Goal: Transaction & Acquisition: Purchase product/service

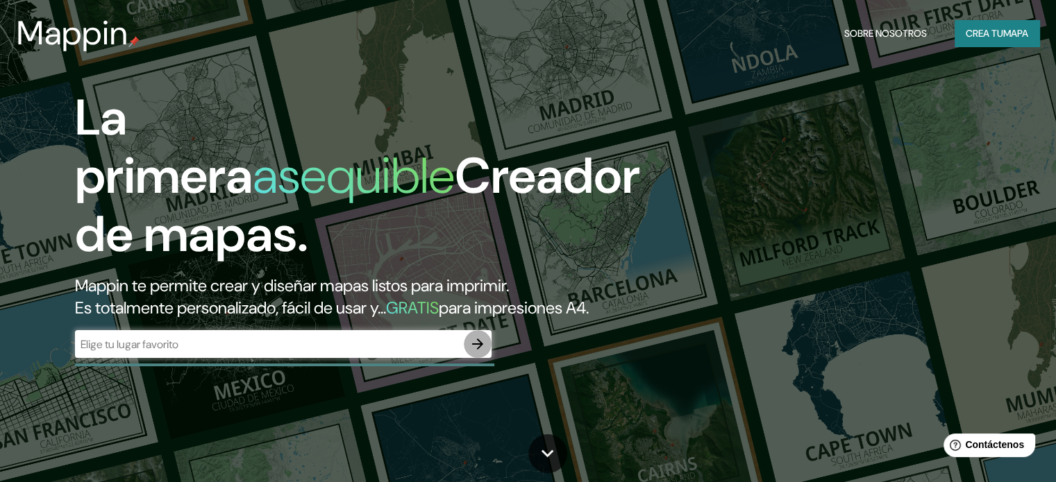
click at [482, 357] on button "button" at bounding box center [478, 344] width 28 height 28
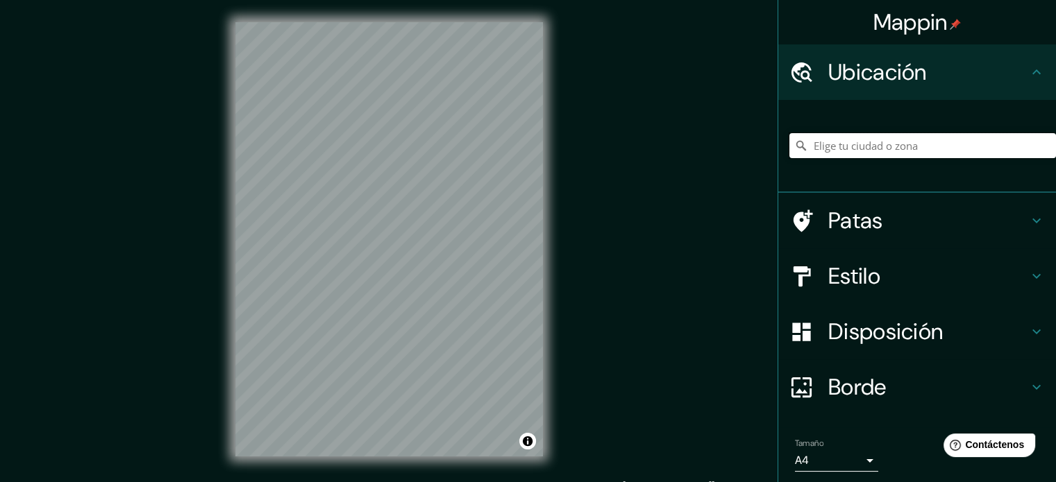
click at [850, 146] on input "Elige tu ciudad o zona" at bounding box center [922, 145] width 267 height 25
paste input "Barco [STREET_ADDRESS] [PERSON_NAME] 360 int, Desarrollo [PERSON_NAME] [GEOGRAP…"
type input "Calle Licenciado [PERSON_NAME] [PERSON_NAME], 80020 [GEOGRAPHIC_DATA], [GEOGRAP…"
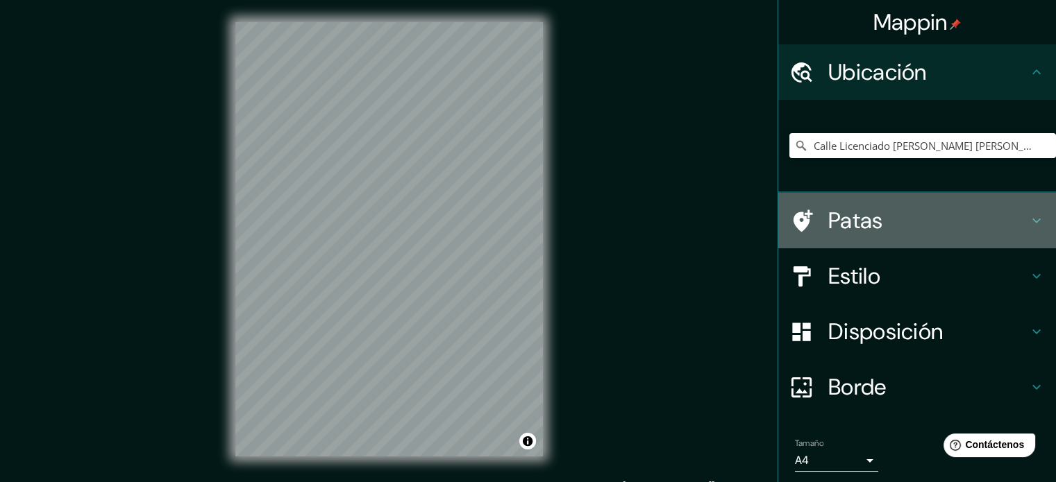
click at [902, 227] on h4 "Patas" at bounding box center [928, 221] width 200 height 28
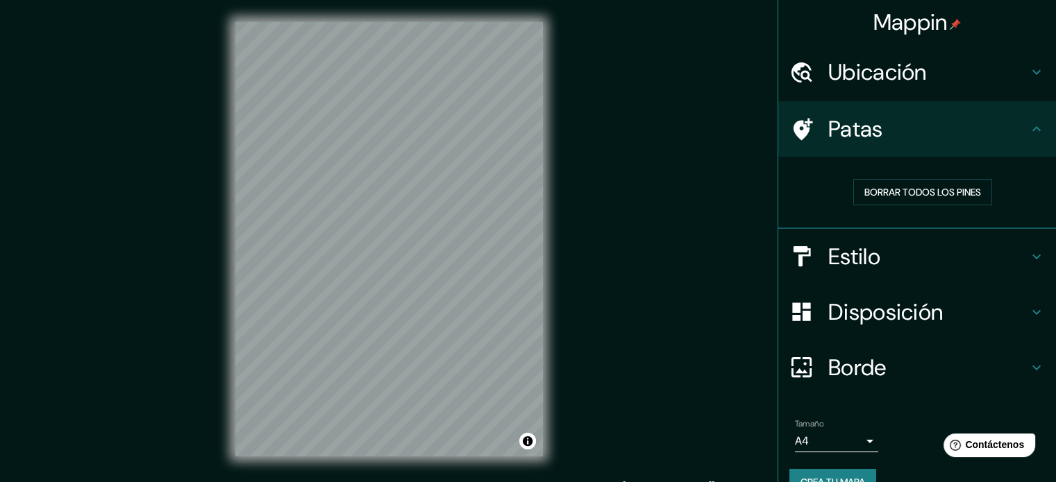
click at [891, 260] on h4 "Estilo" at bounding box center [928, 257] width 200 height 28
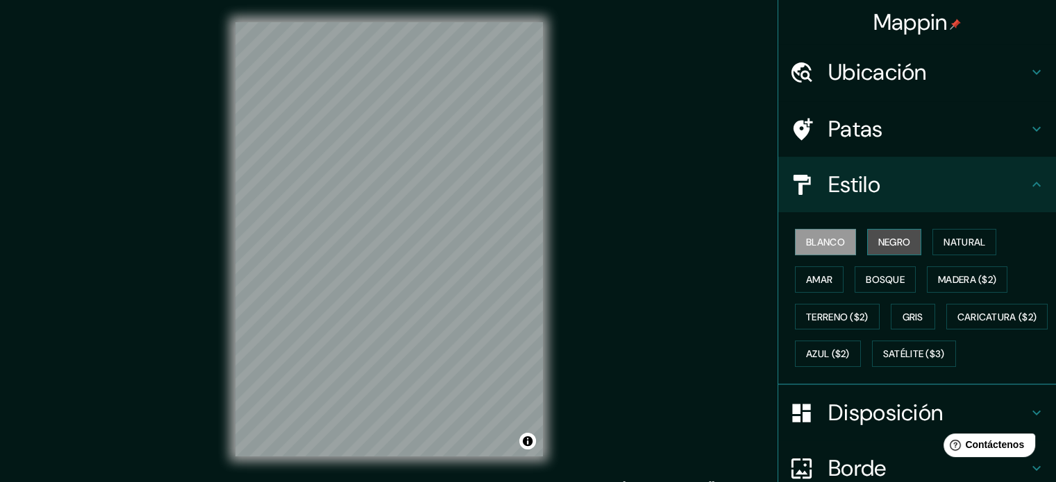
click at [879, 244] on font "Negro" at bounding box center [894, 242] width 33 height 12
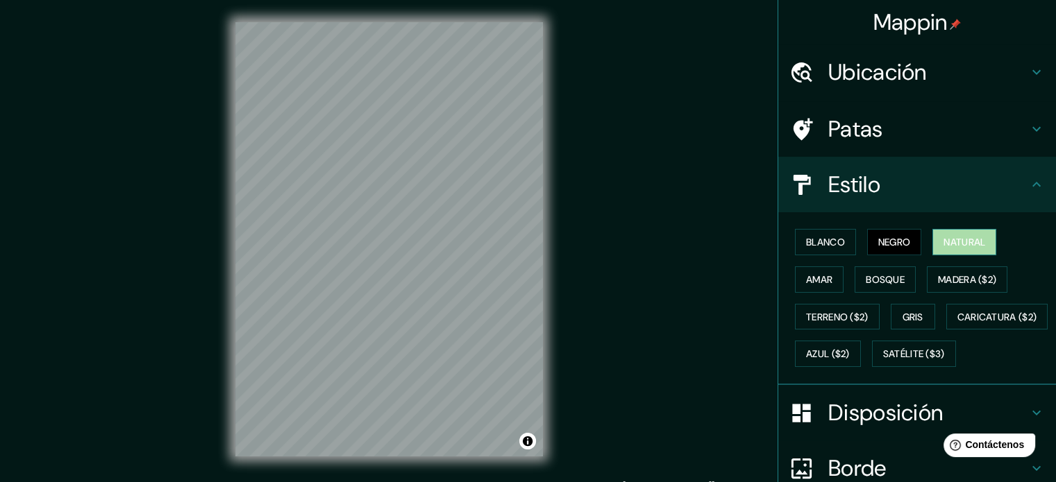
click at [970, 249] on font "Natural" at bounding box center [964, 242] width 42 height 18
click at [818, 286] on font "Amar" at bounding box center [819, 280] width 26 height 18
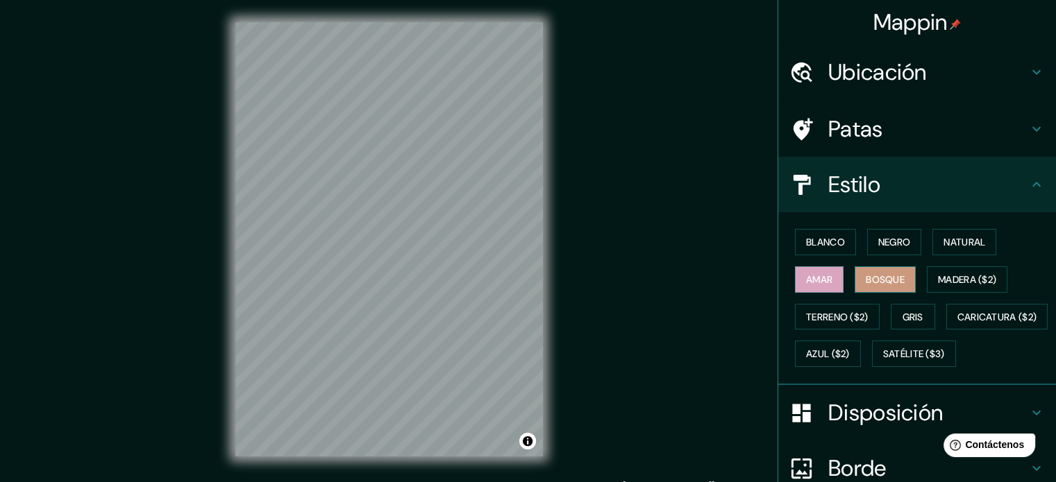
click at [884, 280] on font "Bosque" at bounding box center [885, 280] width 39 height 12
click at [973, 274] on font "Madera ($2)" at bounding box center [967, 280] width 58 height 12
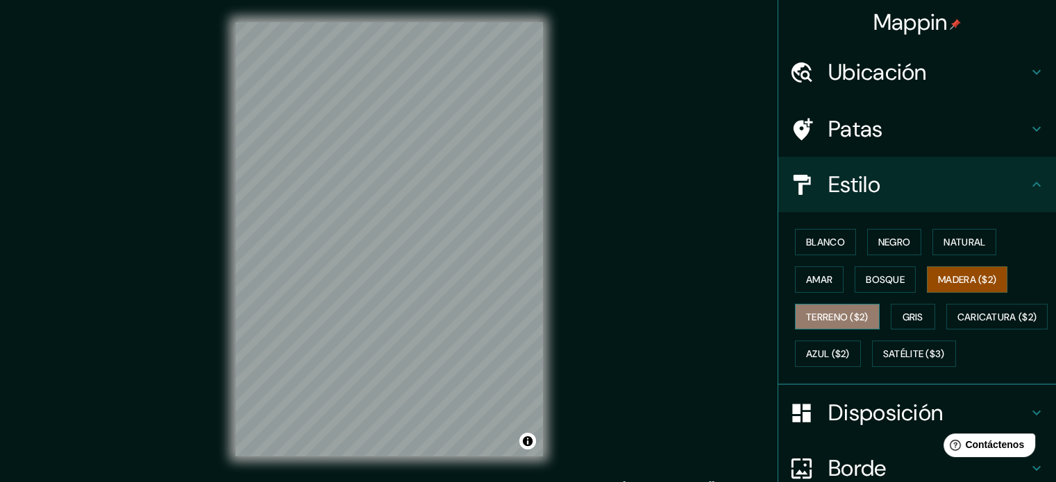
click at [850, 322] on font "Terreno ($2)" at bounding box center [837, 317] width 62 height 18
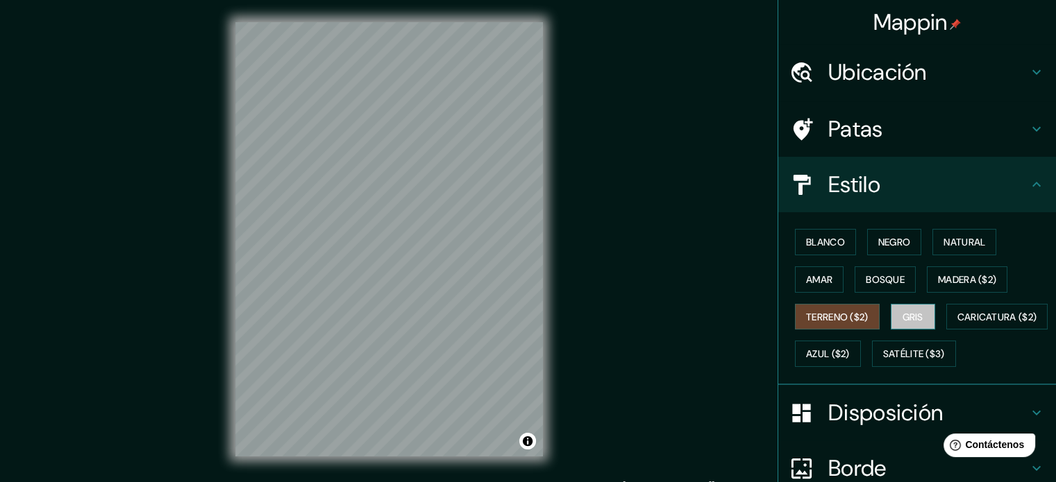
click at [902, 321] on font "Gris" at bounding box center [912, 317] width 21 height 12
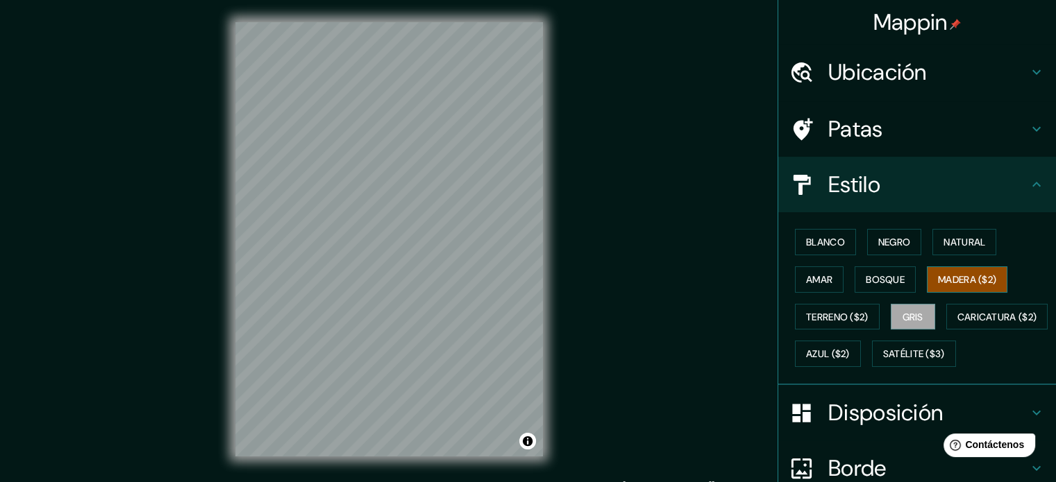
click at [969, 277] on font "Madera ($2)" at bounding box center [967, 280] width 58 height 12
click at [880, 283] on font "Bosque" at bounding box center [885, 280] width 39 height 12
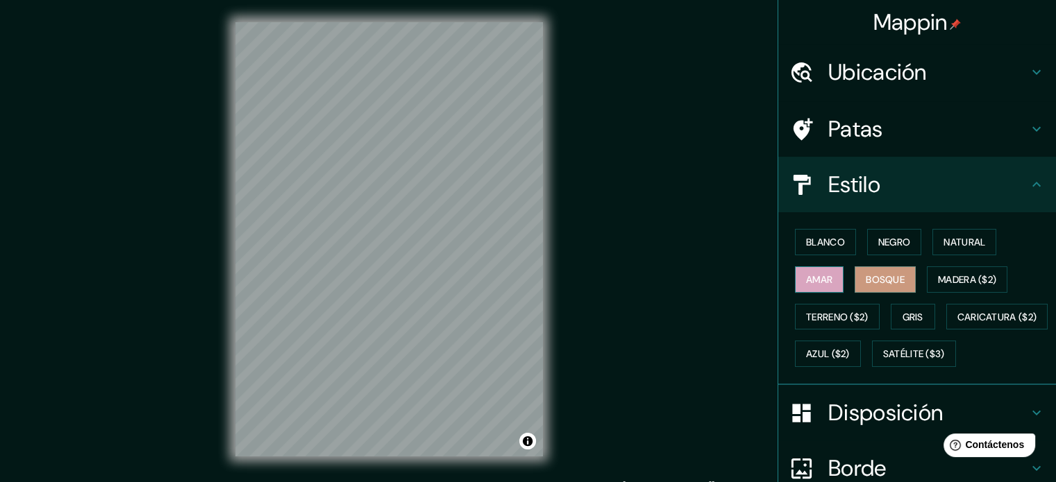
click at [825, 284] on button "Amar" at bounding box center [819, 280] width 49 height 26
click at [878, 238] on font "Negro" at bounding box center [894, 242] width 33 height 12
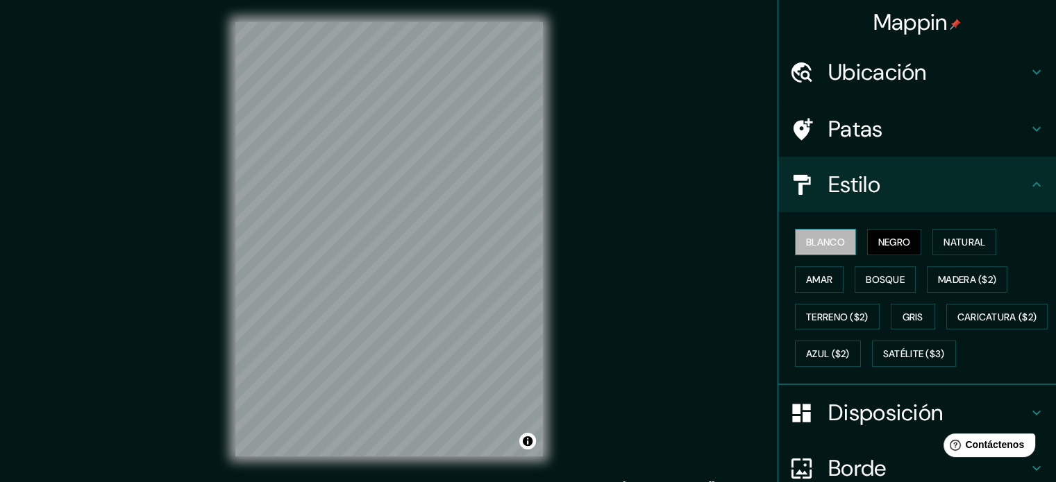
click at [816, 239] on font "Blanco" at bounding box center [825, 242] width 39 height 12
click at [966, 232] on button "Natural" at bounding box center [964, 242] width 64 height 26
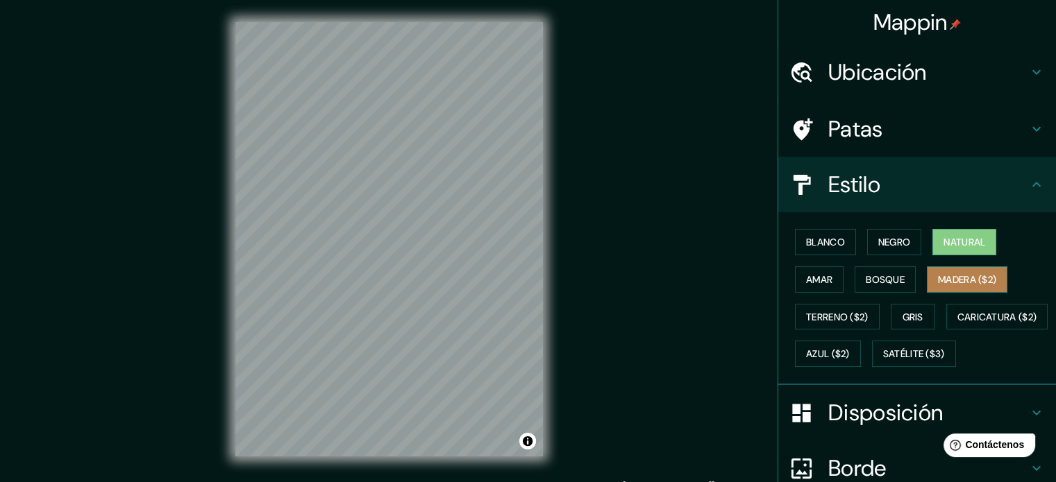
click at [952, 271] on font "Madera ($2)" at bounding box center [967, 280] width 58 height 18
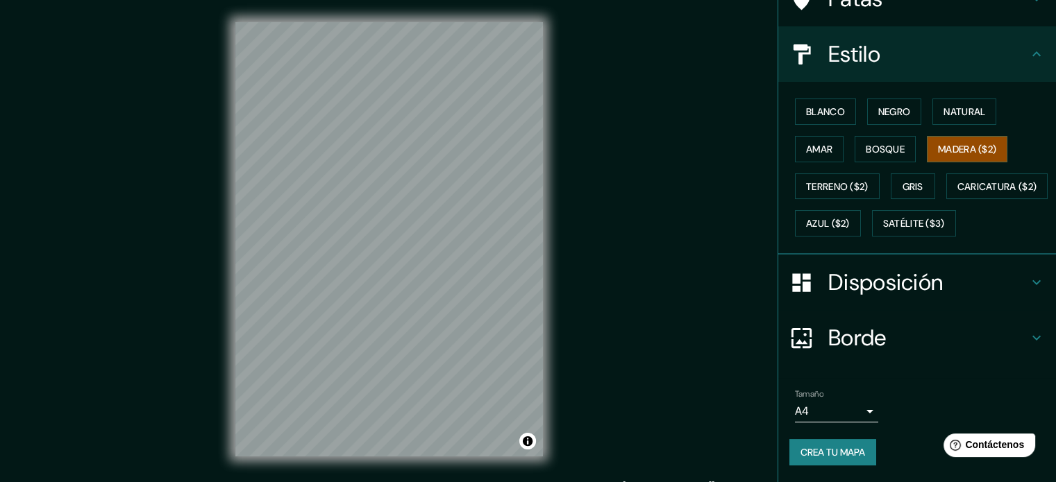
click at [900, 292] on font "Disposición" at bounding box center [885, 282] width 115 height 29
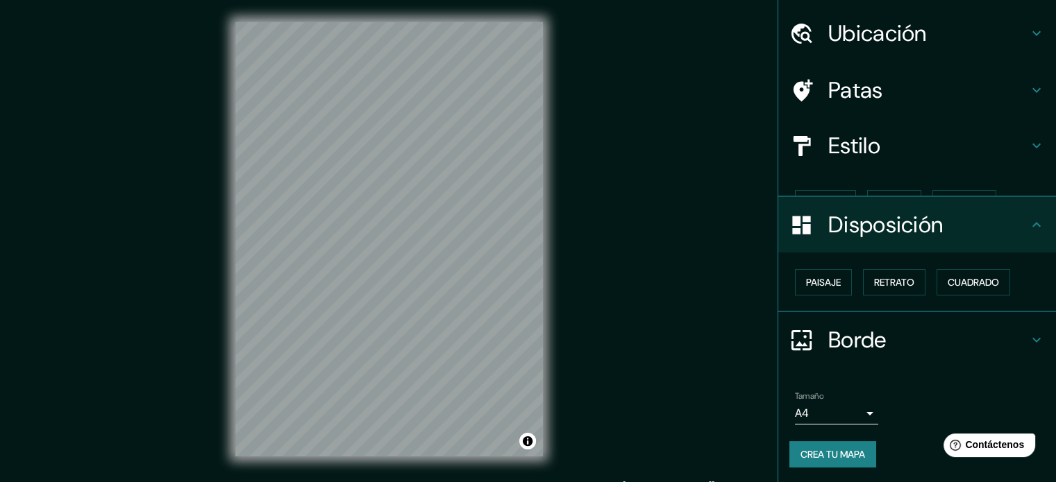
scroll to position [17, 0]
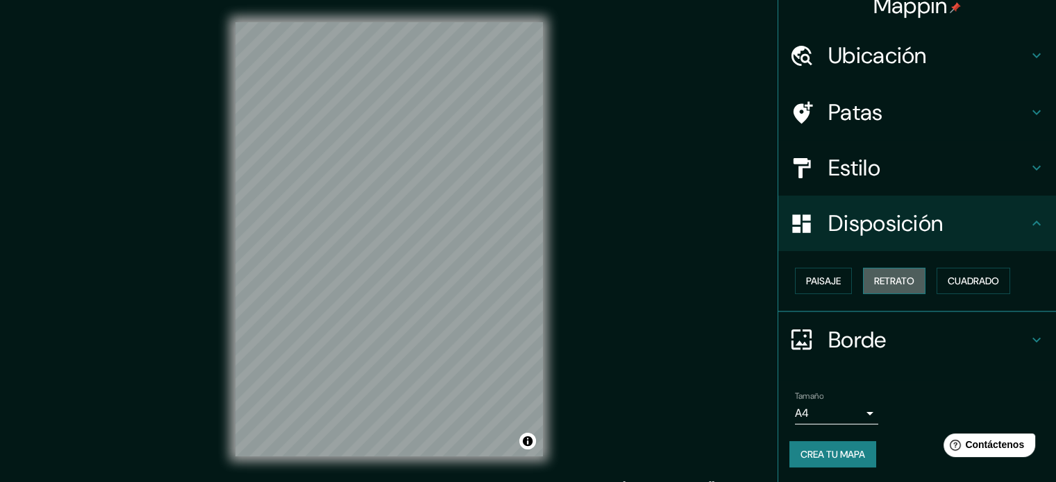
click at [875, 285] on font "Retrato" at bounding box center [894, 281] width 40 height 12
click at [809, 283] on font "Paisaje" at bounding box center [823, 281] width 35 height 12
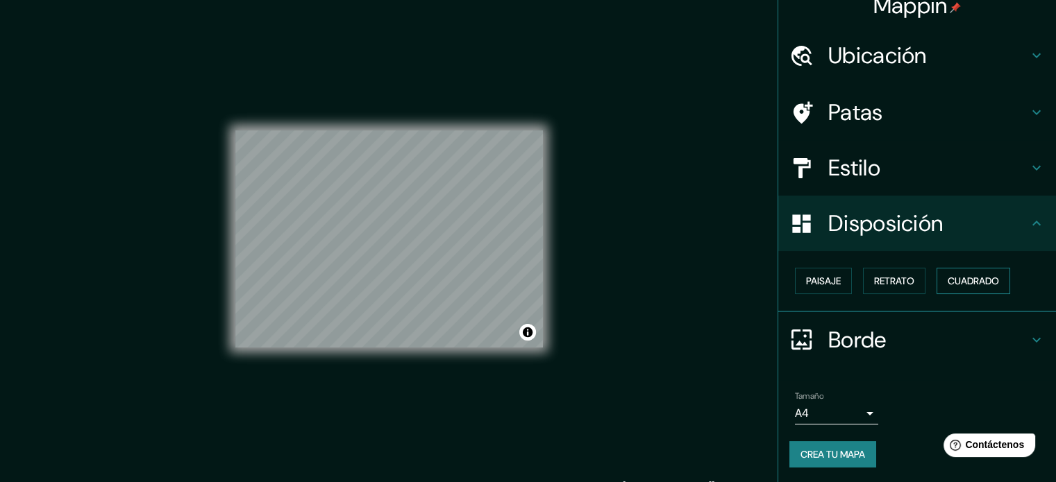
click at [948, 278] on font "Cuadrado" at bounding box center [973, 281] width 51 height 12
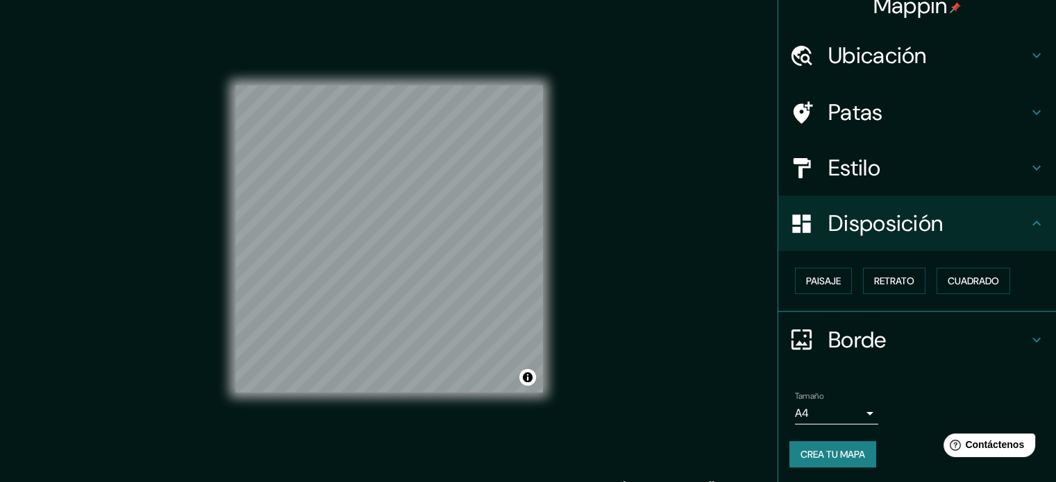
scroll to position [18, 0]
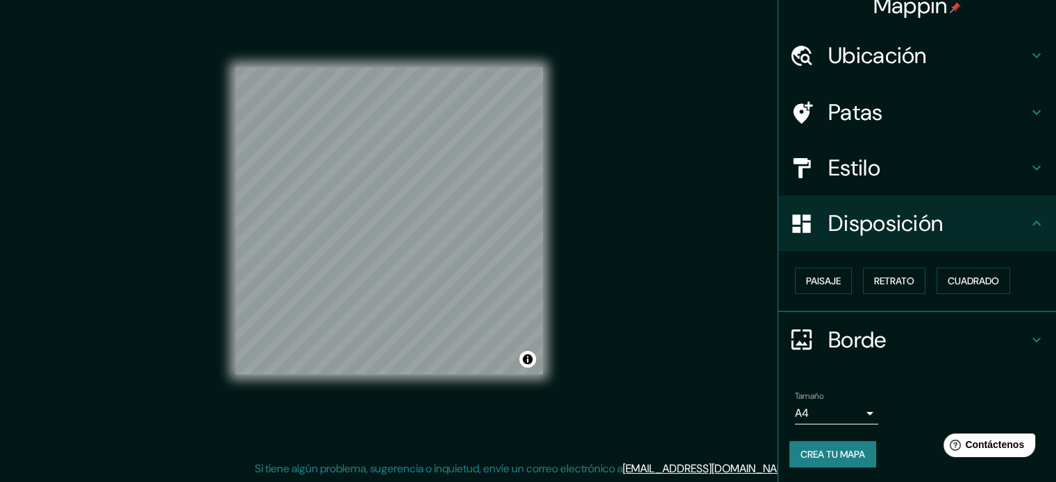
click at [906, 352] on h4 "Borde" at bounding box center [928, 340] width 200 height 28
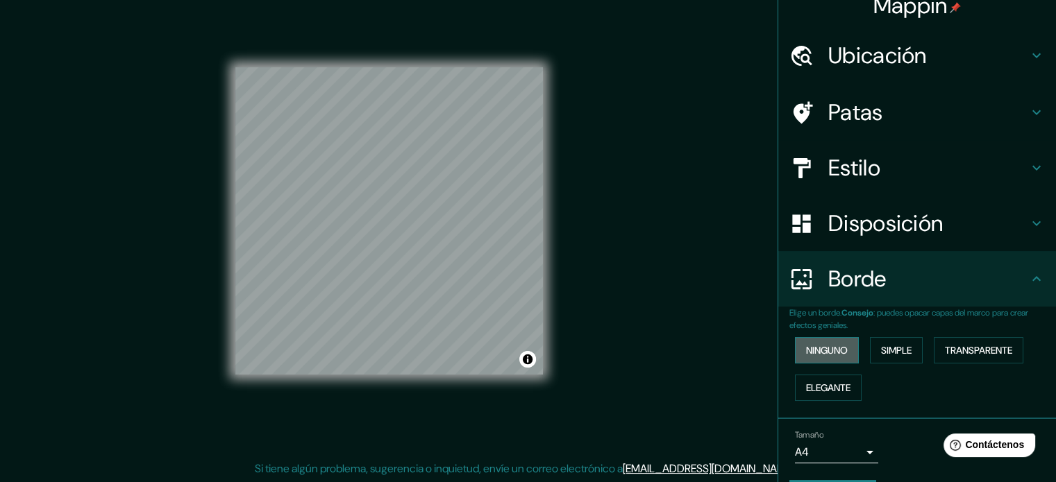
click at [820, 353] on font "Ninguno" at bounding box center [827, 350] width 42 height 12
click at [881, 346] on font "Simple" at bounding box center [896, 350] width 31 height 12
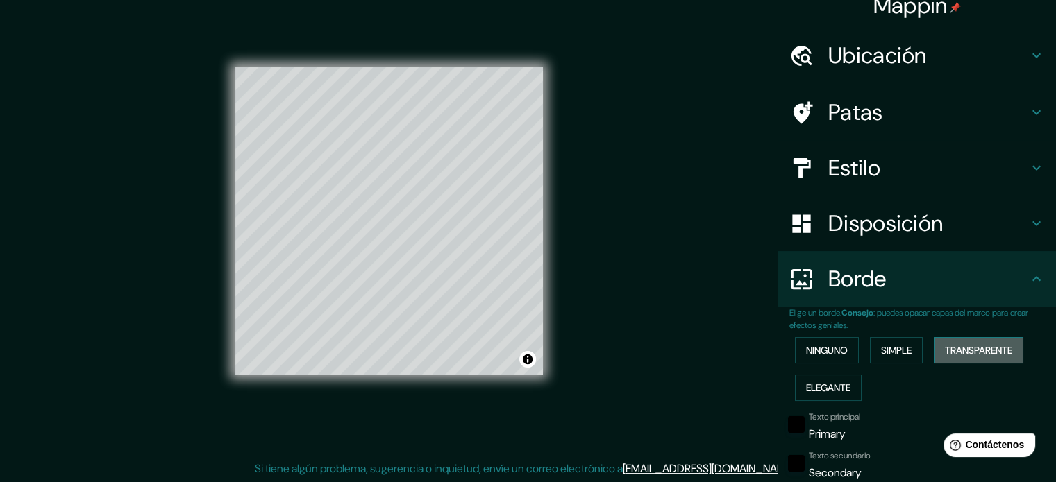
click at [952, 342] on font "Transparente" at bounding box center [978, 351] width 67 height 18
click at [836, 388] on font "Elegante" at bounding box center [828, 388] width 44 height 12
click at [823, 357] on font "Ninguno" at bounding box center [827, 351] width 42 height 18
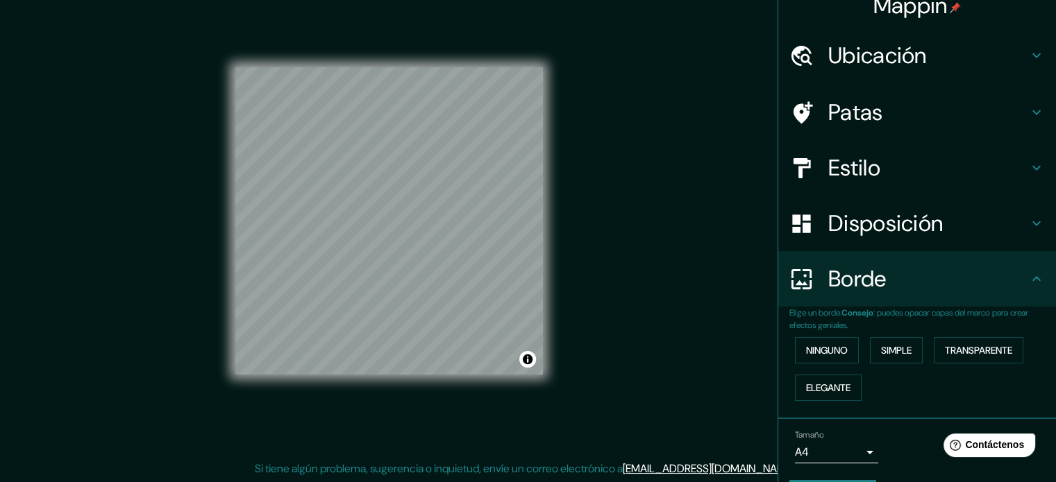
scroll to position [56, 0]
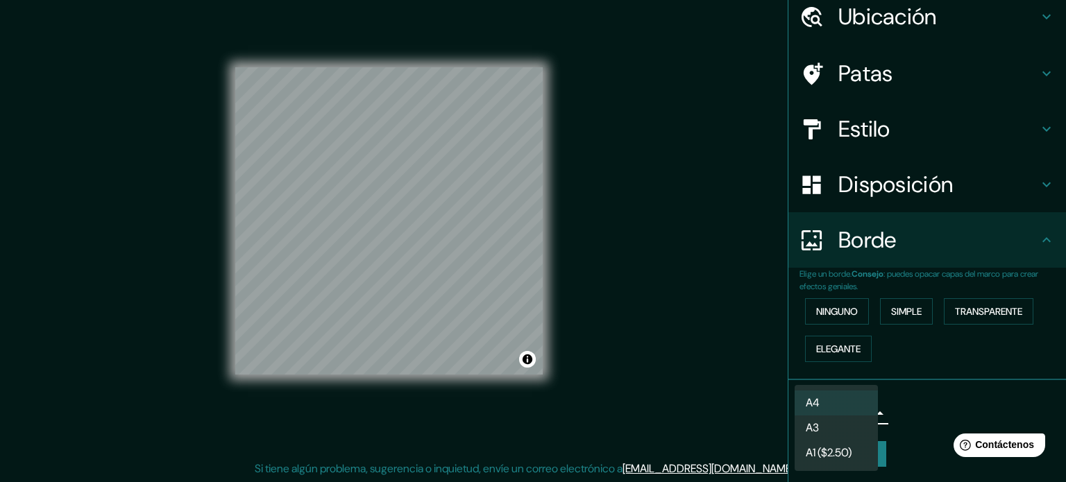
click at [864, 415] on body "Mappin Ubicación Calle Licenciado [PERSON_NAME][GEOGRAPHIC_DATA][PERSON_NAME] […" at bounding box center [533, 223] width 1066 height 482
click at [846, 434] on li "A3" at bounding box center [836, 430] width 83 height 26
type input "a4"
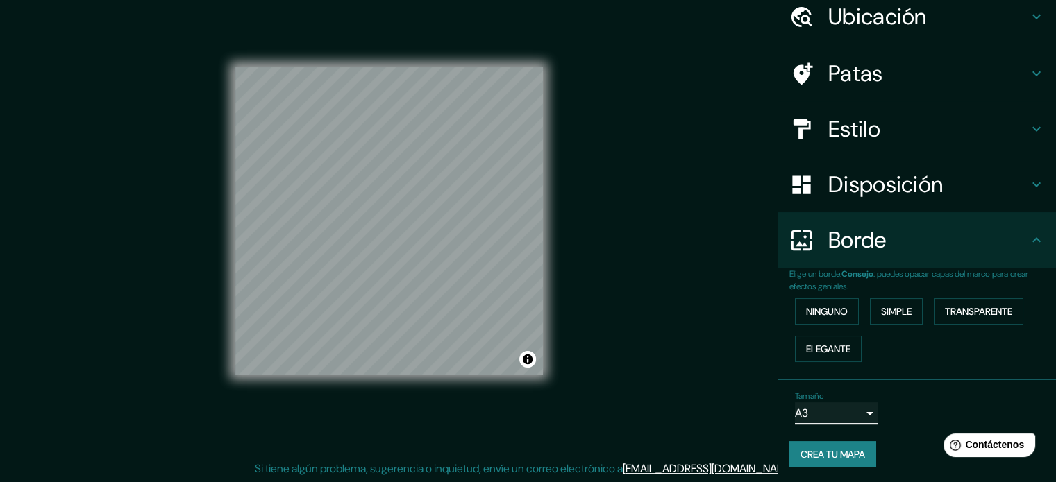
scroll to position [0, 0]
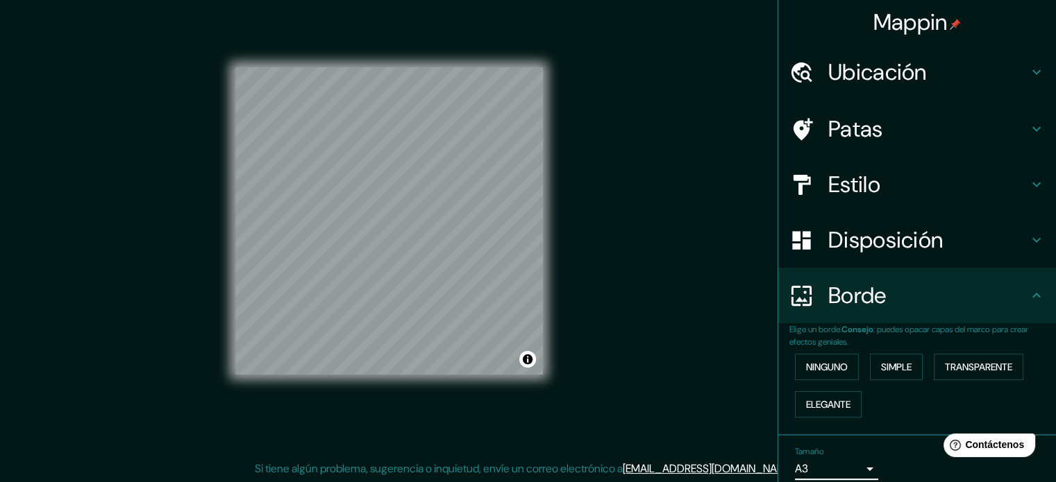
click at [839, 77] on font "Ubicación" at bounding box center [877, 72] width 99 height 29
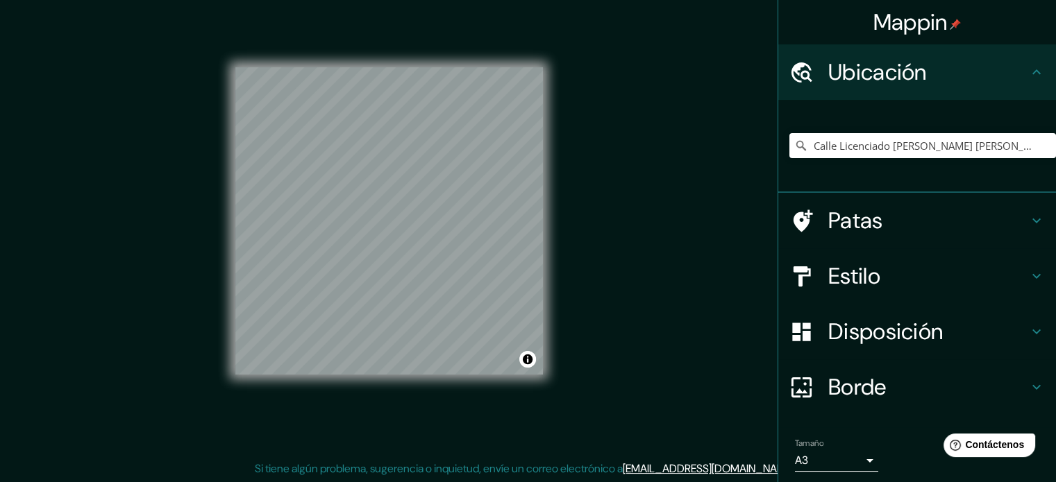
click at [592, 319] on div "Mappin Ubicación Calle Licenciado [PERSON_NAME][GEOGRAPHIC_DATA][PERSON_NAME] […" at bounding box center [528, 232] width 1056 height 501
click at [579, 366] on div "Mappin Ubicación Calle Licenciado [PERSON_NAME][GEOGRAPHIC_DATA][PERSON_NAME] […" at bounding box center [528, 232] width 1056 height 501
click at [672, 240] on div "Mappin Ubicación Calle Licenciado [PERSON_NAME][GEOGRAPHIC_DATA][PERSON_NAME] […" at bounding box center [528, 232] width 1056 height 501
click at [658, 99] on div "Mappin Ubicación Calle Licenciado [PERSON_NAME][GEOGRAPHIC_DATA][PERSON_NAME] […" at bounding box center [528, 232] width 1056 height 501
click at [870, 214] on font "Patas" at bounding box center [855, 220] width 55 height 29
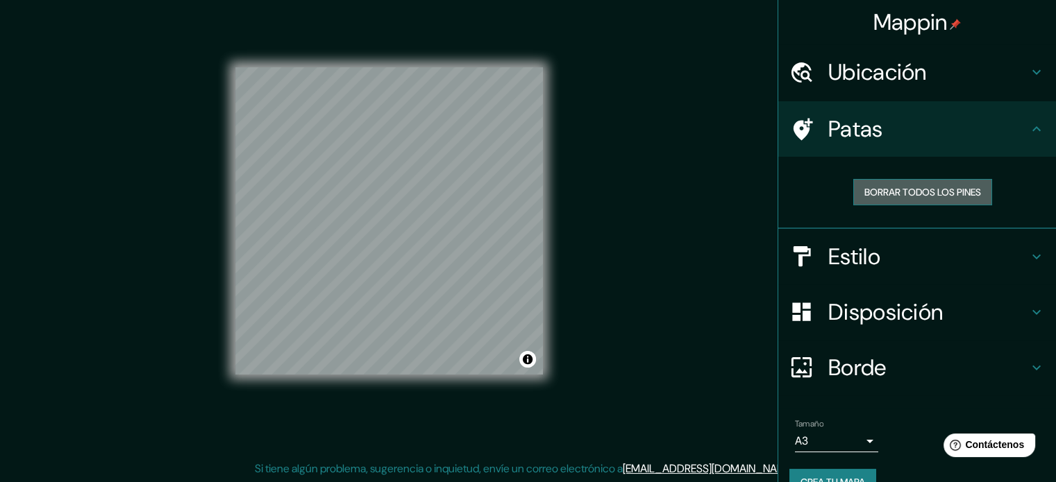
click at [893, 196] on font "Borrar todos los pines" at bounding box center [922, 192] width 117 height 12
click at [828, 133] on font "Patas" at bounding box center [855, 129] width 55 height 29
click at [357, 382] on div "© Mapbox © OpenStreetMap Improve this map" at bounding box center [389, 221] width 308 height 435
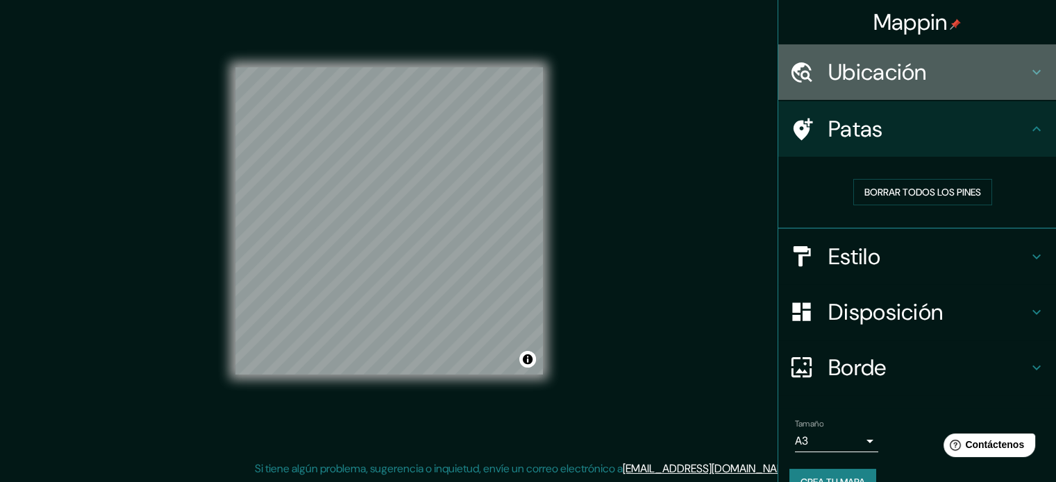
click at [864, 71] on font "Ubicación" at bounding box center [877, 72] width 99 height 29
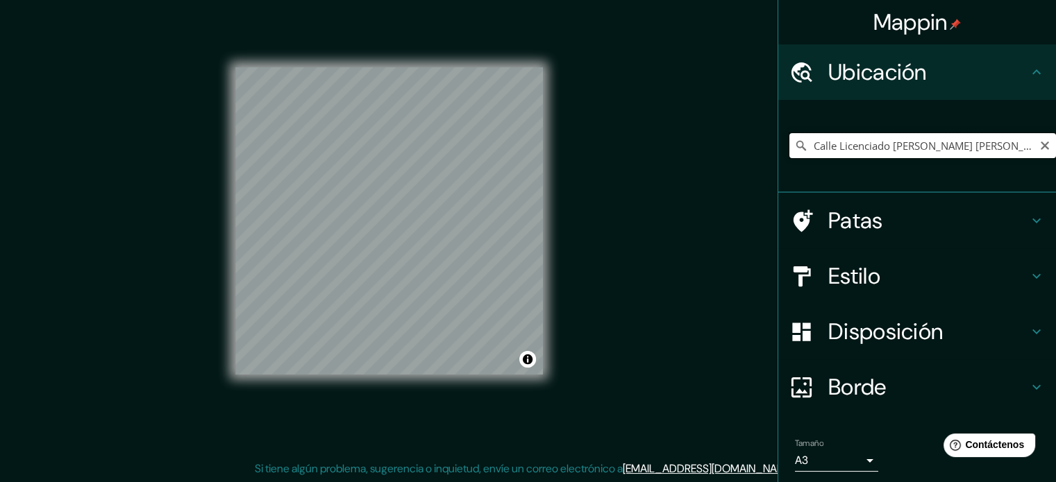
click at [848, 150] on input "Calle Licenciado [PERSON_NAME] [PERSON_NAME], 80020 [GEOGRAPHIC_DATA], [GEOGRAP…" at bounding box center [922, 145] width 267 height 25
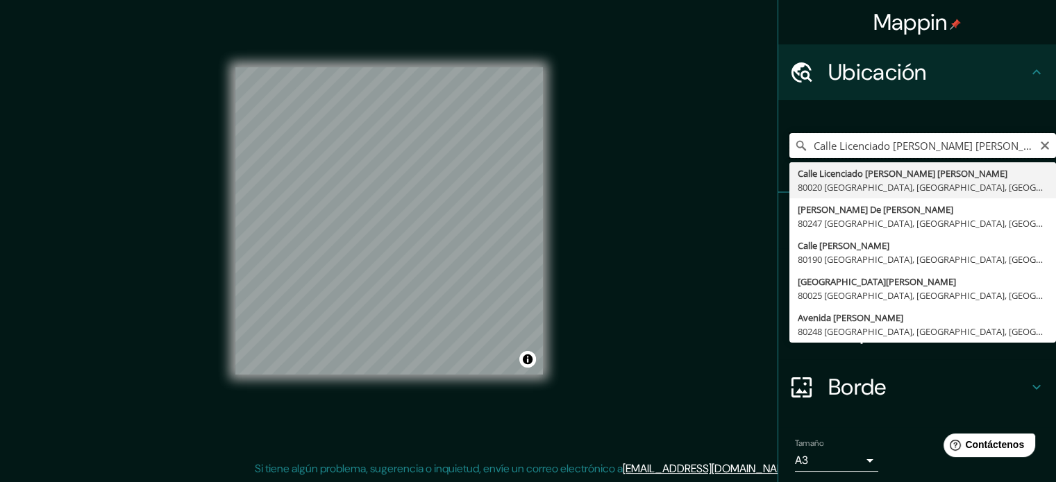
click at [848, 150] on input "Calle Licenciado [PERSON_NAME] [PERSON_NAME], 80020 [GEOGRAPHIC_DATA], [GEOGRAP…" at bounding box center [922, 145] width 267 height 25
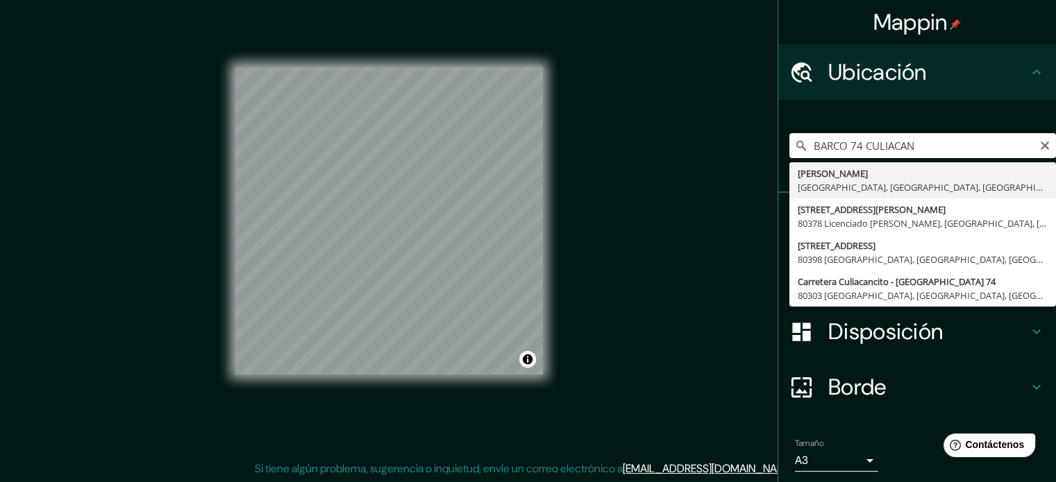
click at [802, 144] on input "BARCO 74 CULIACAN" at bounding box center [922, 145] width 267 height 25
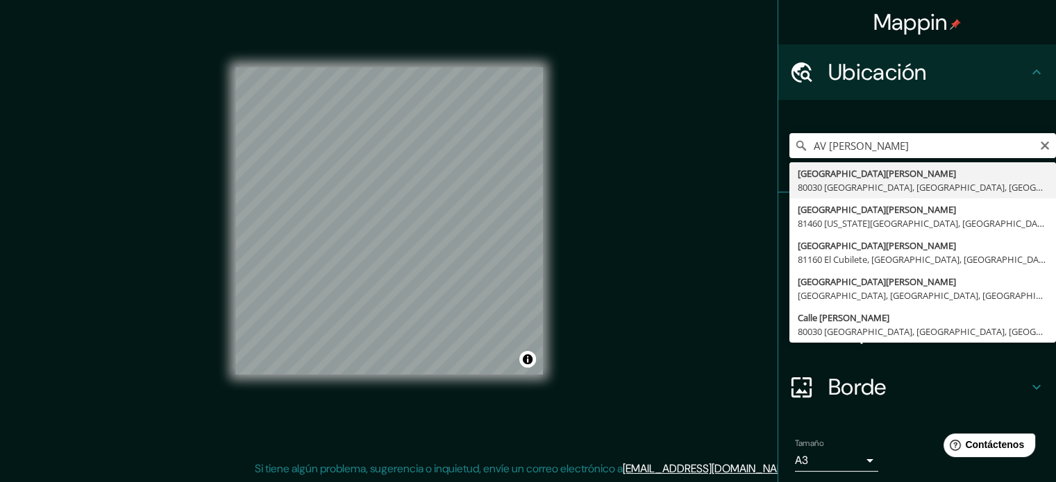
type input "[GEOGRAPHIC_DATA][PERSON_NAME], [GEOGRAPHIC_DATA], [GEOGRAPHIC_DATA], [GEOGRAPH…"
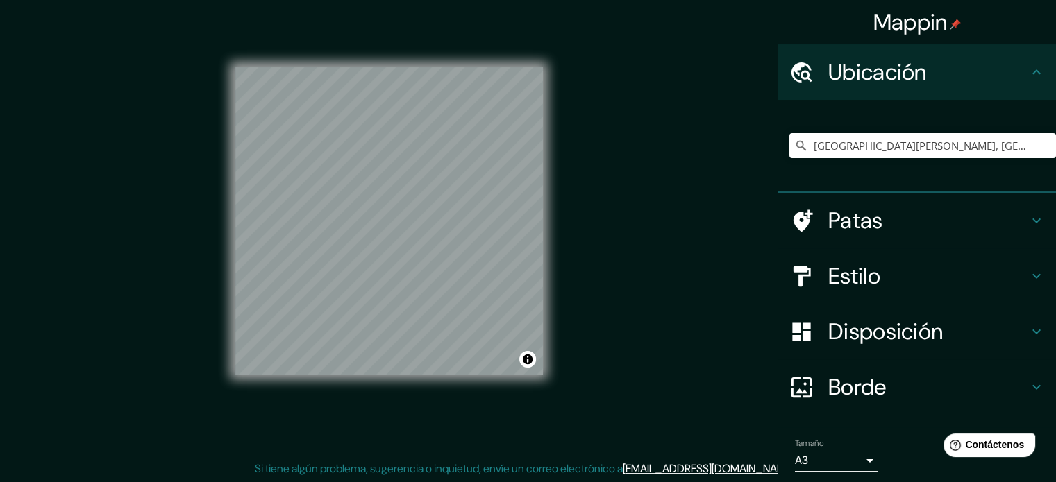
click at [861, 338] on font "Disposición" at bounding box center [885, 331] width 115 height 29
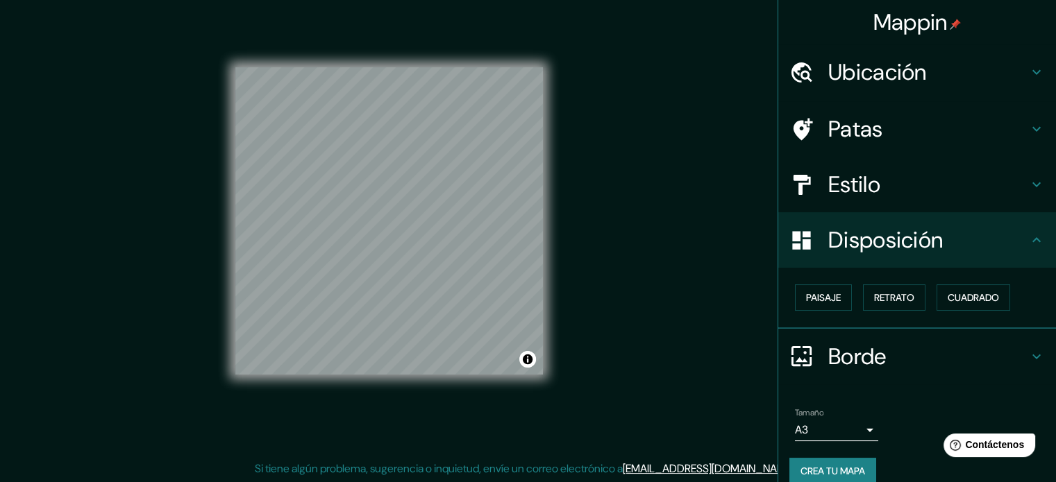
drag, startPoint x: 861, startPoint y: 338, endPoint x: 859, endPoint y: 367, distance: 28.5
click at [859, 367] on div "Borde" at bounding box center [917, 357] width 278 height 56
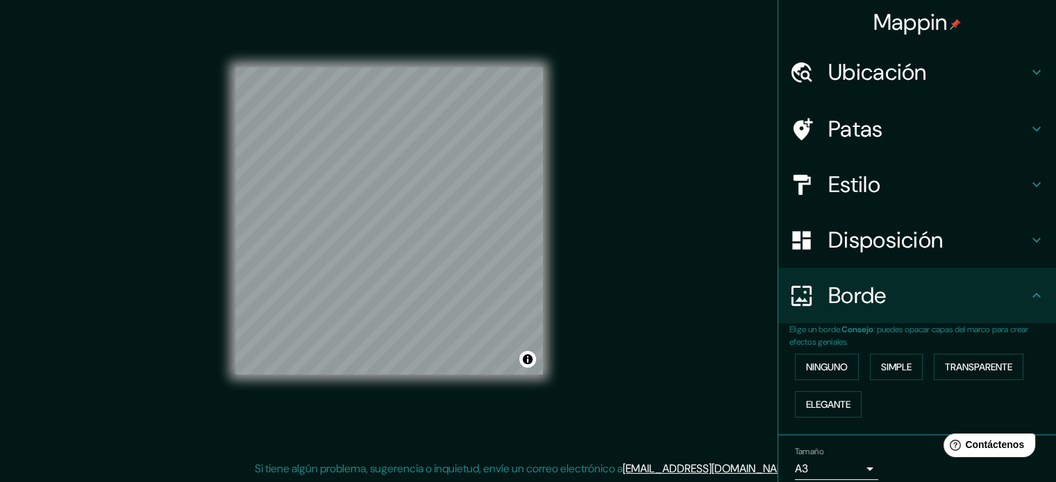
click at [841, 250] on font "Disposición" at bounding box center [885, 240] width 115 height 29
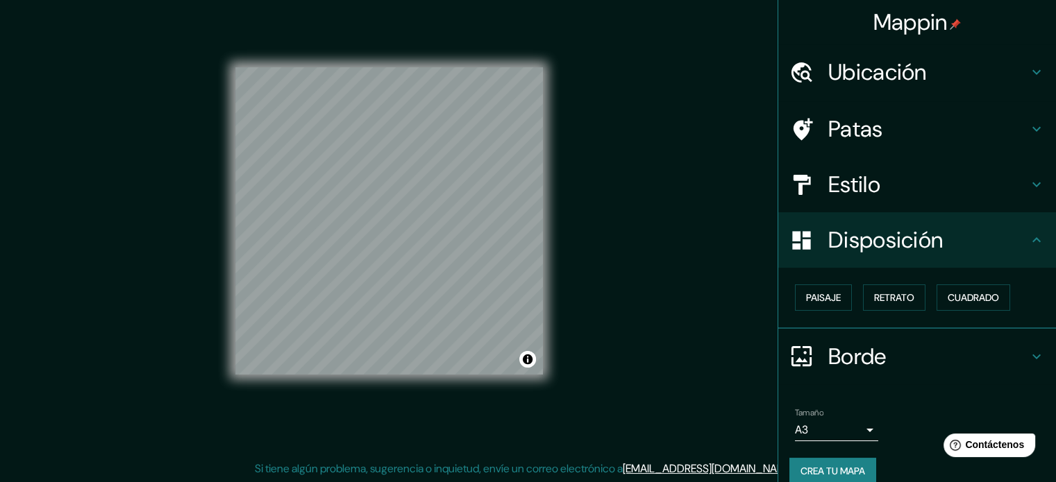
click at [831, 180] on font "Estilo" at bounding box center [854, 184] width 52 height 29
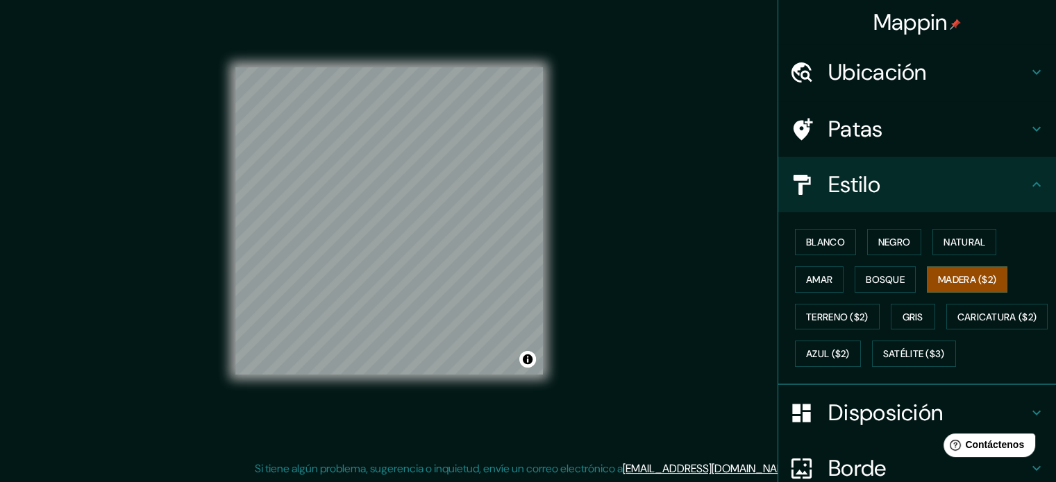
scroll to position [164, 0]
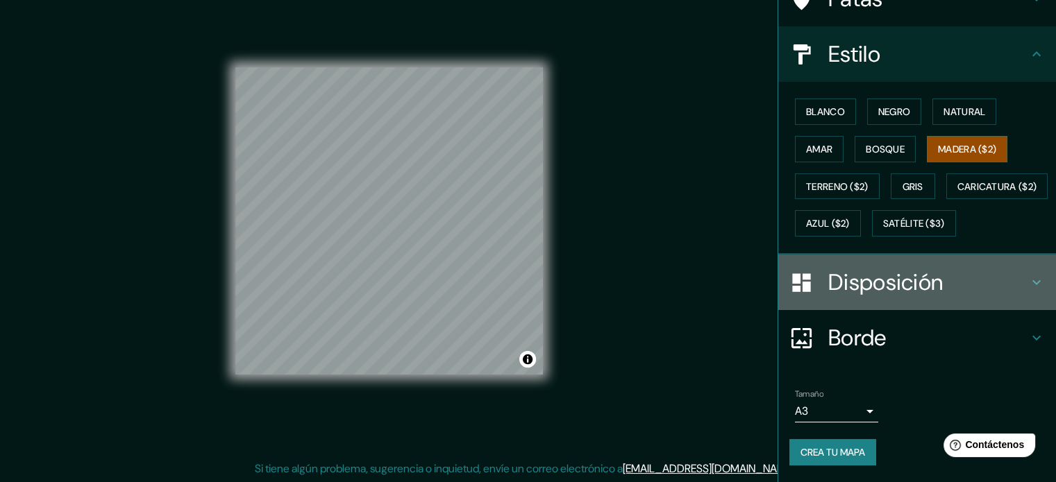
click at [870, 266] on div "Disposición" at bounding box center [917, 283] width 278 height 56
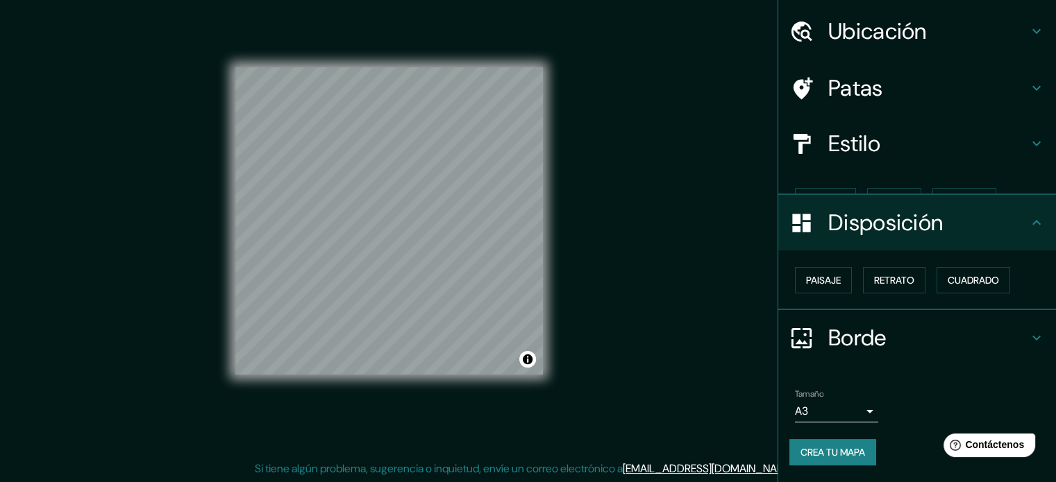
scroll to position [17, 0]
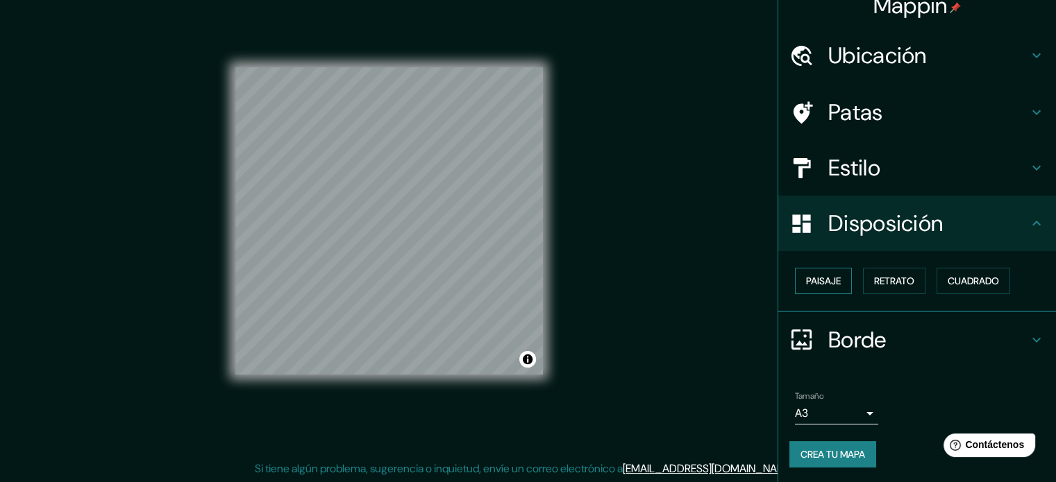
click at [823, 283] on font "Paisaje" at bounding box center [823, 281] width 35 height 12
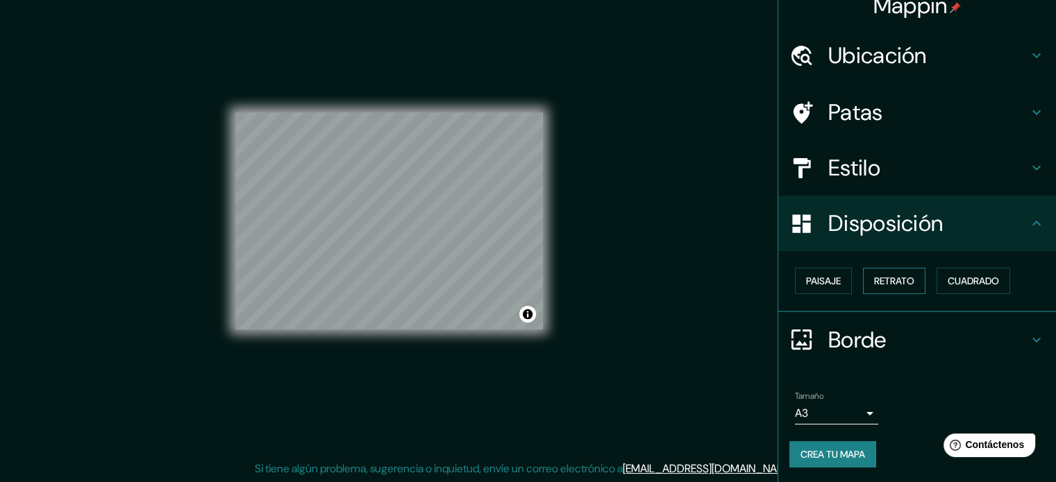
click at [874, 282] on font "Retrato" at bounding box center [894, 281] width 40 height 12
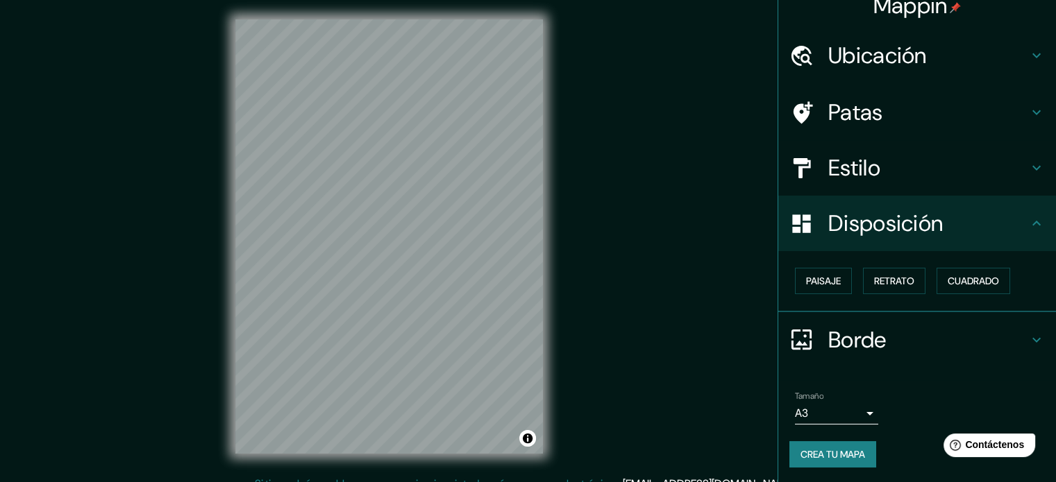
scroll to position [3, 0]
click at [532, 441] on button "Activar o desactivar atribución" at bounding box center [527, 438] width 17 height 17
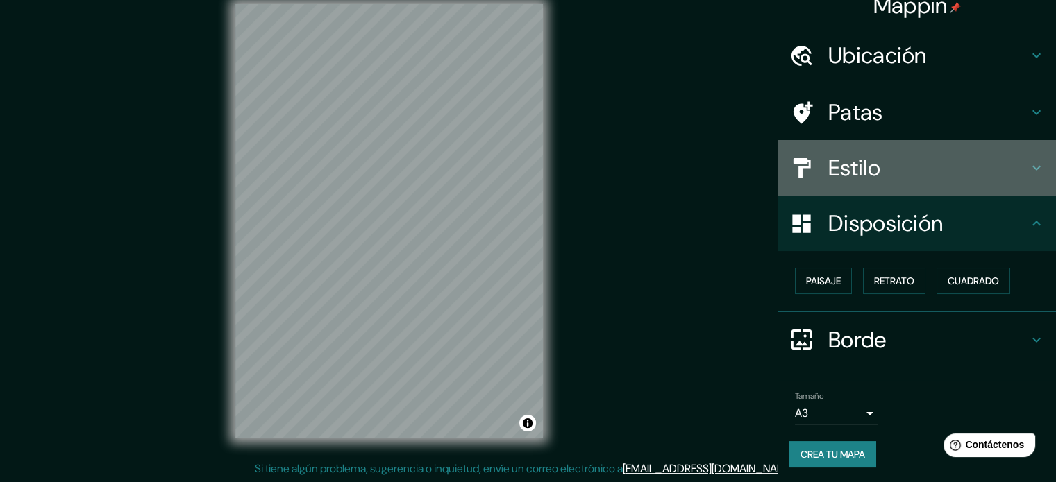
click at [899, 183] on div "Estilo" at bounding box center [917, 168] width 278 height 56
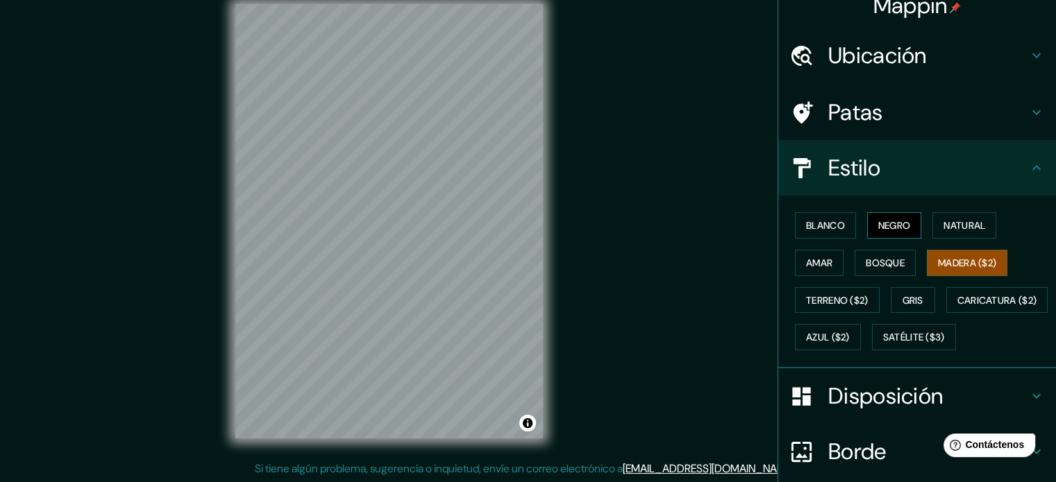
click at [879, 228] on font "Negro" at bounding box center [894, 225] width 33 height 12
click at [810, 224] on font "Blanco" at bounding box center [825, 225] width 39 height 12
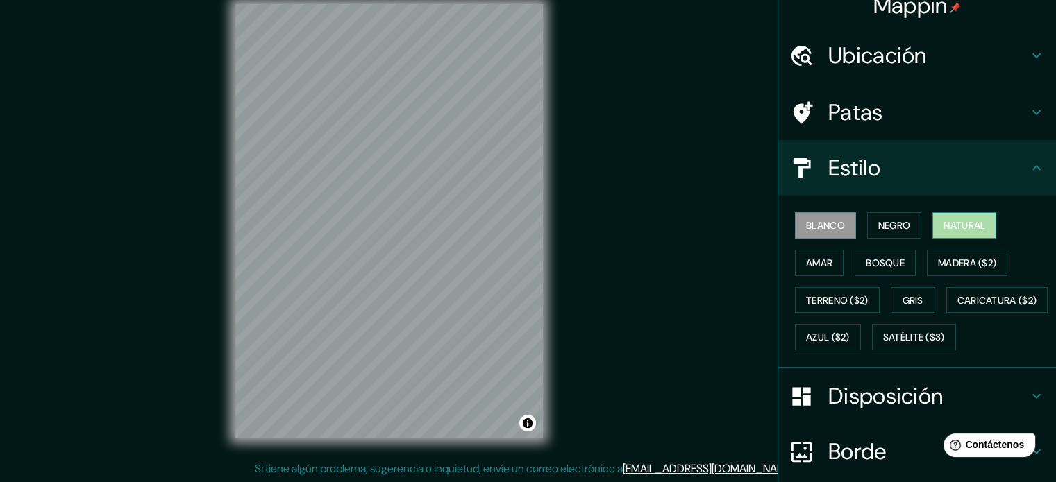
click at [965, 224] on font "Natural" at bounding box center [964, 225] width 42 height 12
click at [818, 262] on font "Amar" at bounding box center [819, 263] width 26 height 12
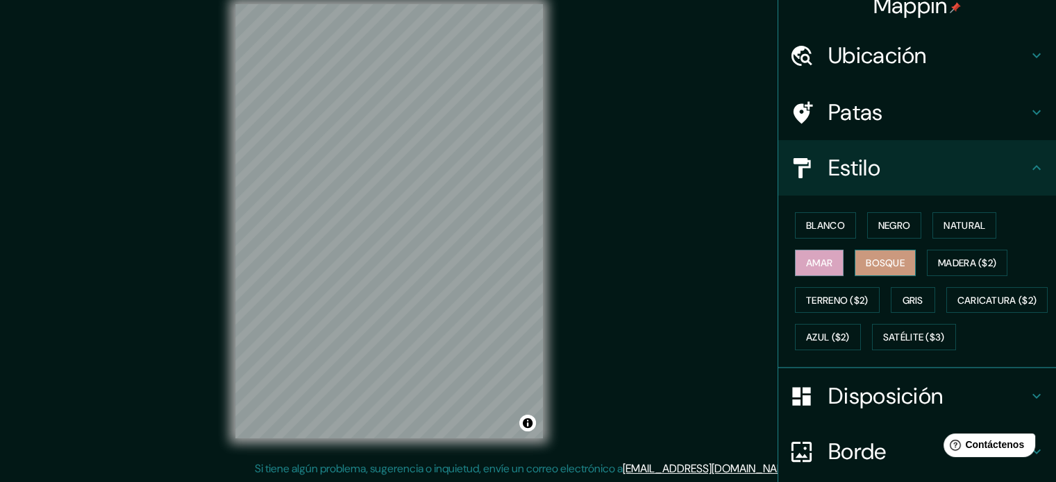
click at [866, 267] on font "Bosque" at bounding box center [885, 263] width 39 height 12
click at [942, 267] on font "Madera ($2)" at bounding box center [967, 263] width 58 height 12
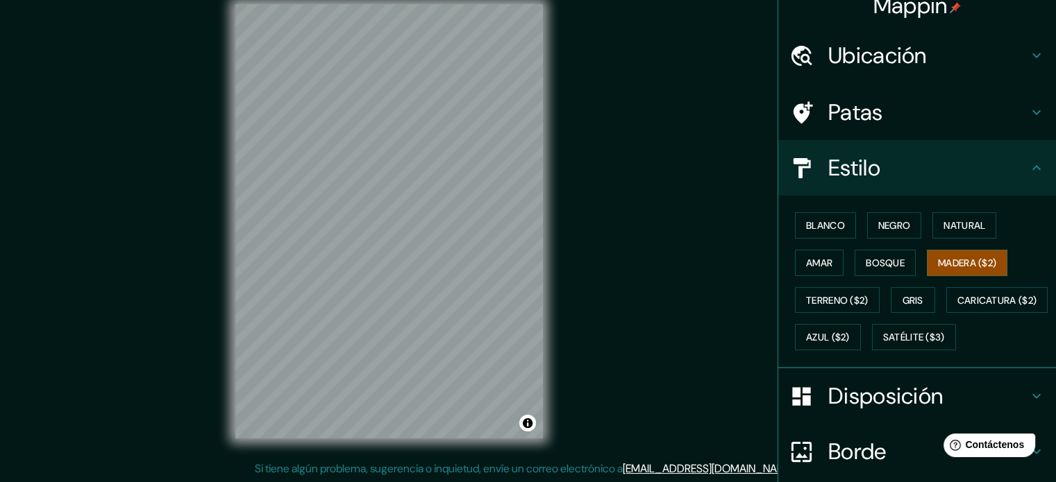
scroll to position [164, 0]
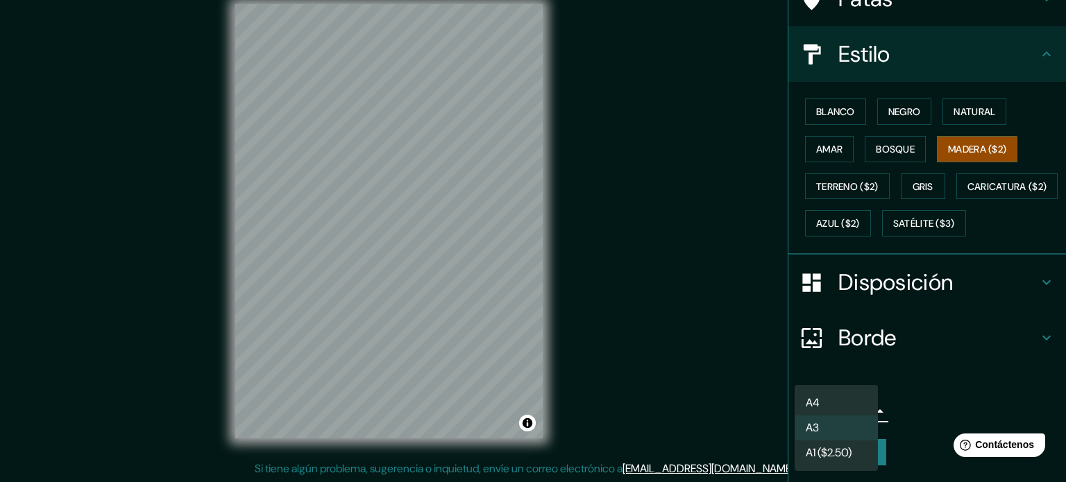
click at [818, 410] on body "Mappin Ubicación [GEOGRAPHIC_DATA][PERSON_NAME], [GEOGRAPHIC_DATA], [GEOGRAPHIC…" at bounding box center [533, 223] width 1066 height 482
click at [816, 398] on font "A4" at bounding box center [813, 403] width 14 height 15
type input "single"
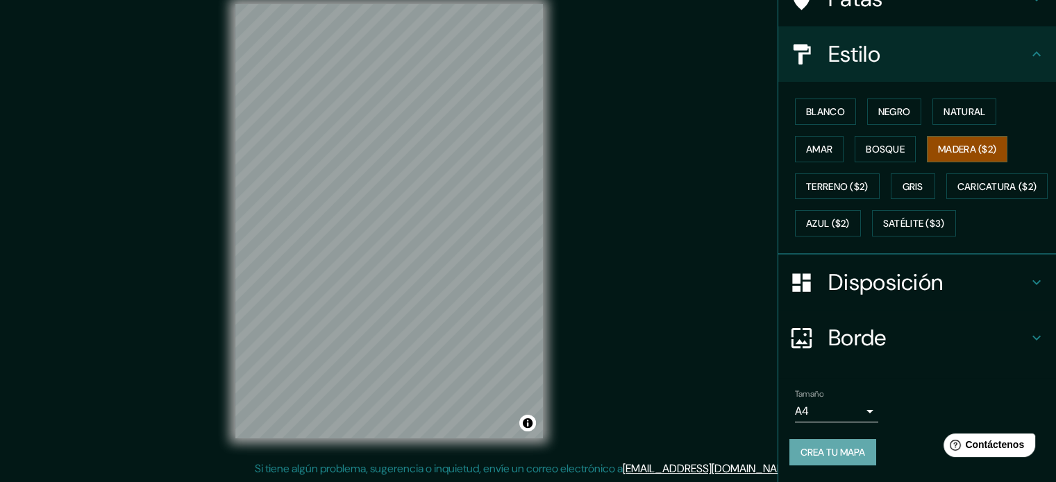
click at [820, 448] on font "Crea tu mapa" at bounding box center [832, 452] width 65 height 12
click at [807, 446] on font "Crea tu mapa" at bounding box center [832, 452] width 65 height 12
